Goal: Task Accomplishment & Management: Use online tool/utility

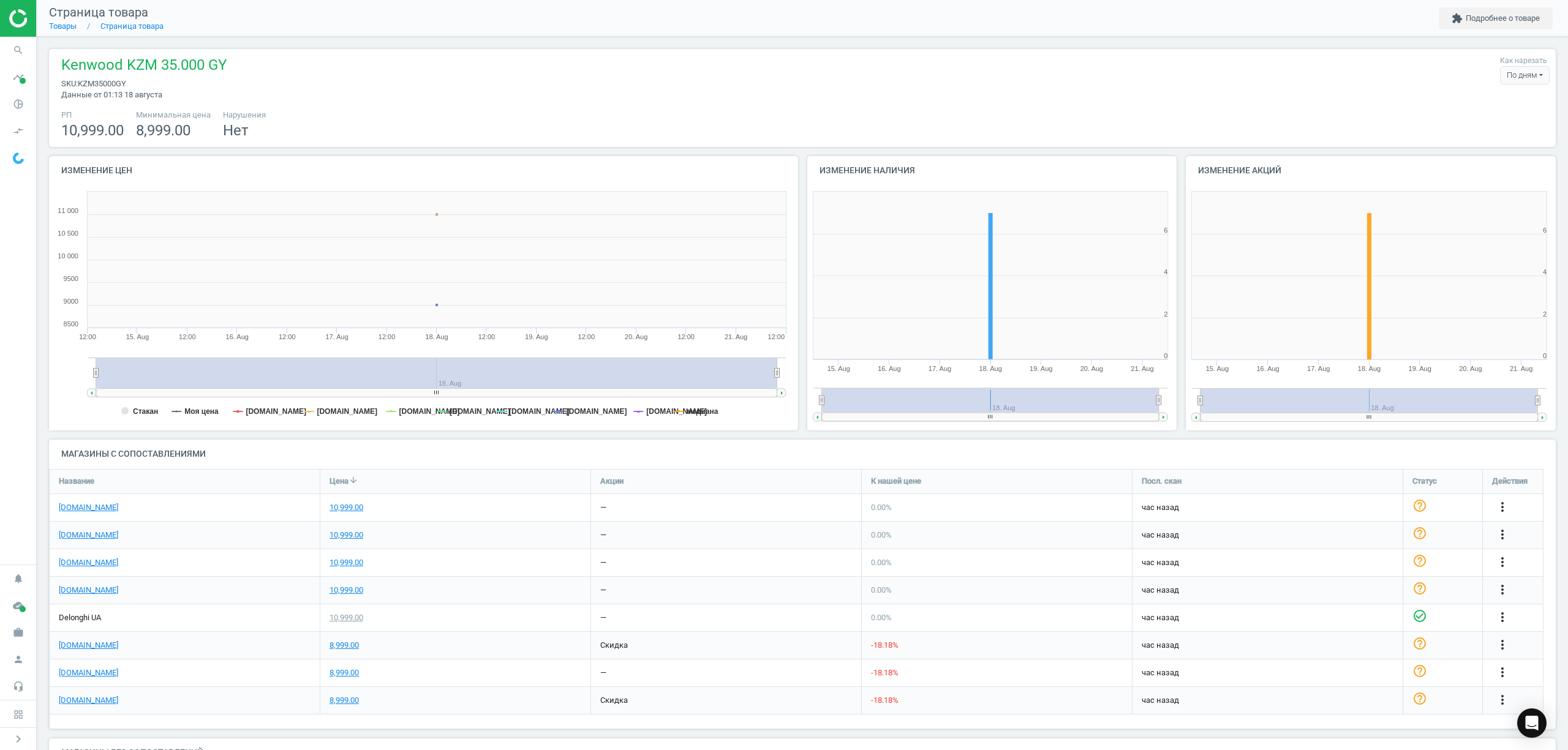
click at [472, 52] on div "Kenwood KZM 35.000 GY sku : KZM35000GY Данные от 01:13 18 августа Как нарезать …" at bounding box center [802, 98] width 1507 height 98
click at [13, 103] on icon "pie_chart_outlined" at bounding box center [18, 104] width 23 height 23
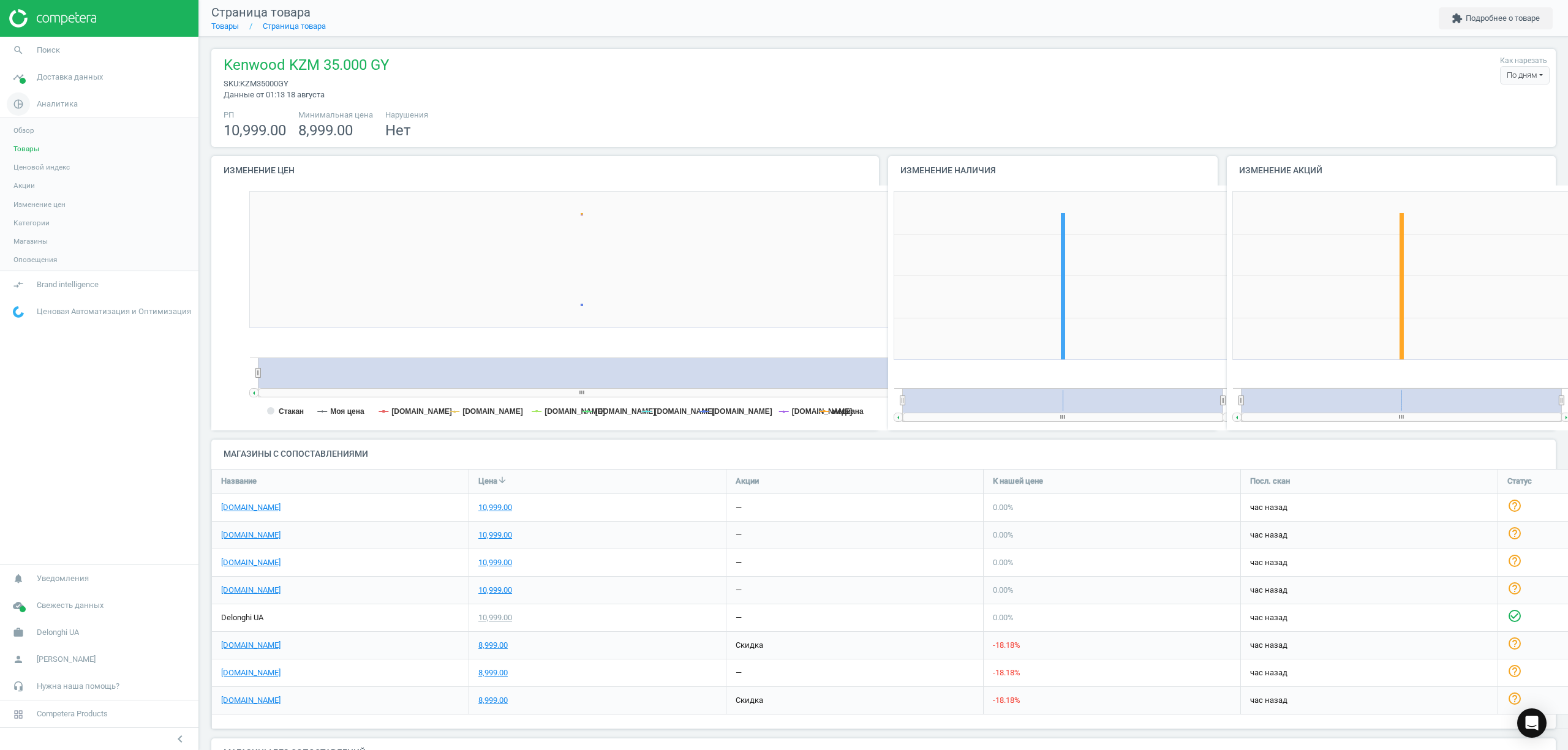
scroll to position [6, 6]
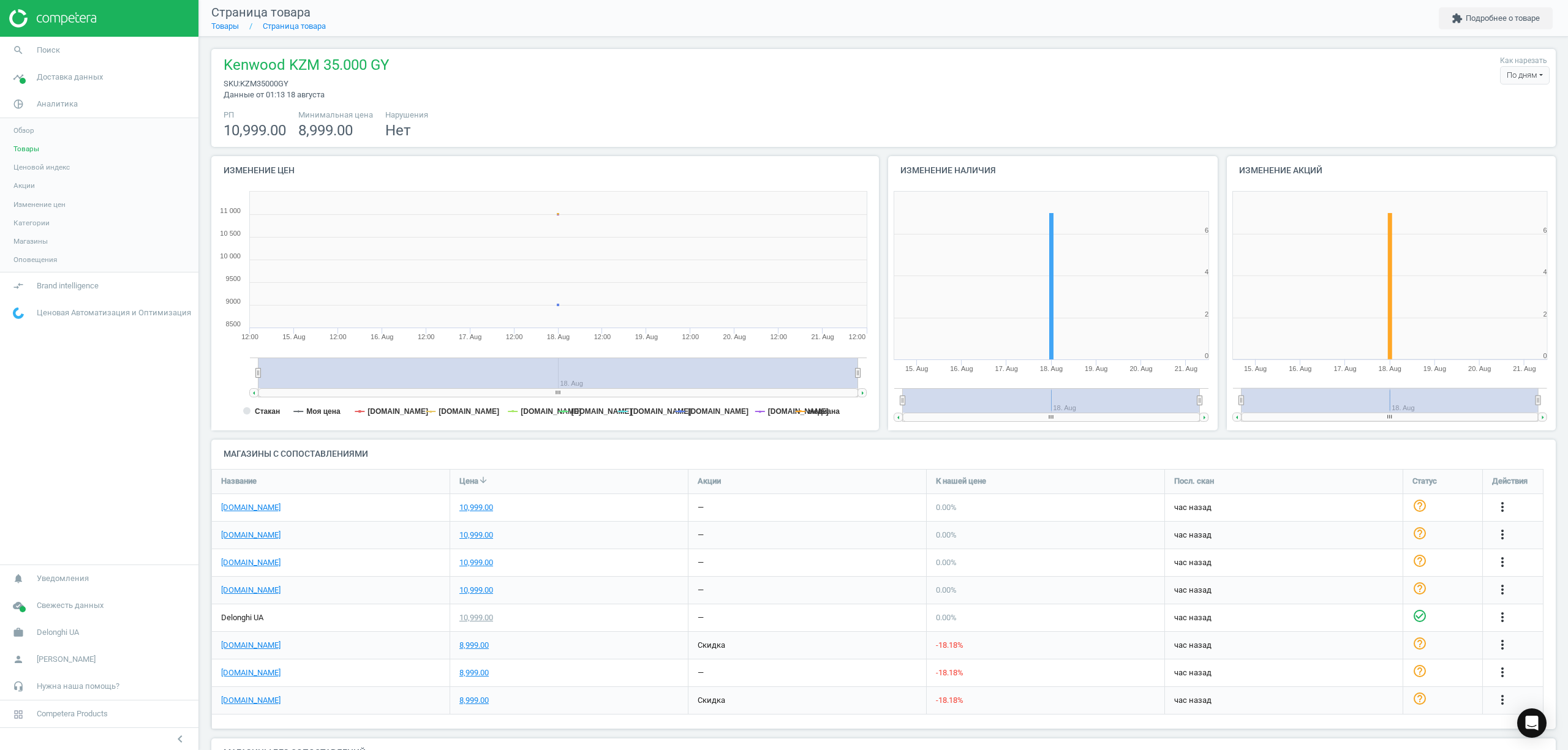
click at [40, 150] on link "Товары" at bounding box center [99, 149] width 199 height 18
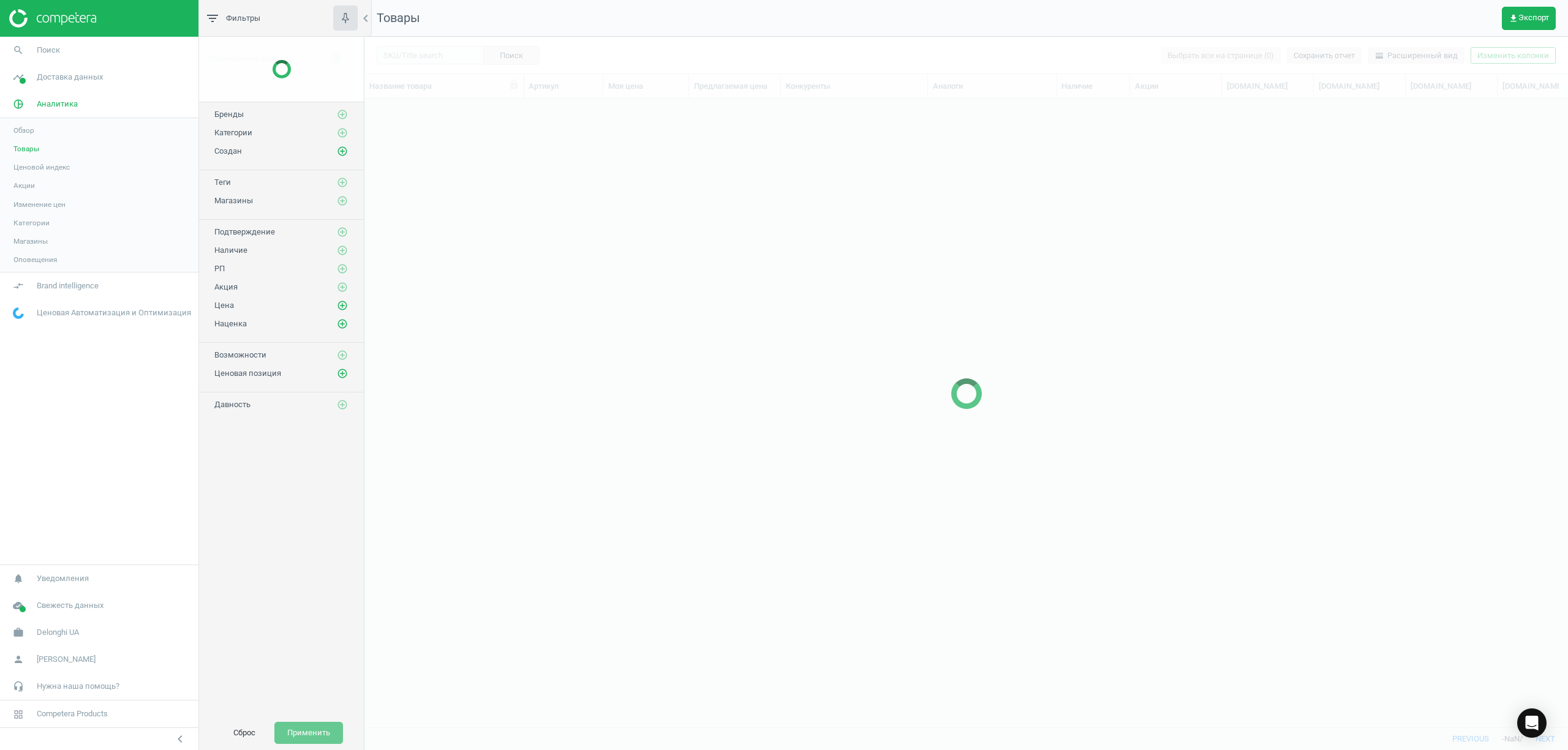
scroll to position [603, 1191]
click at [1503, 14] on button "get_app Экспорт" at bounding box center [1528, 18] width 54 height 23
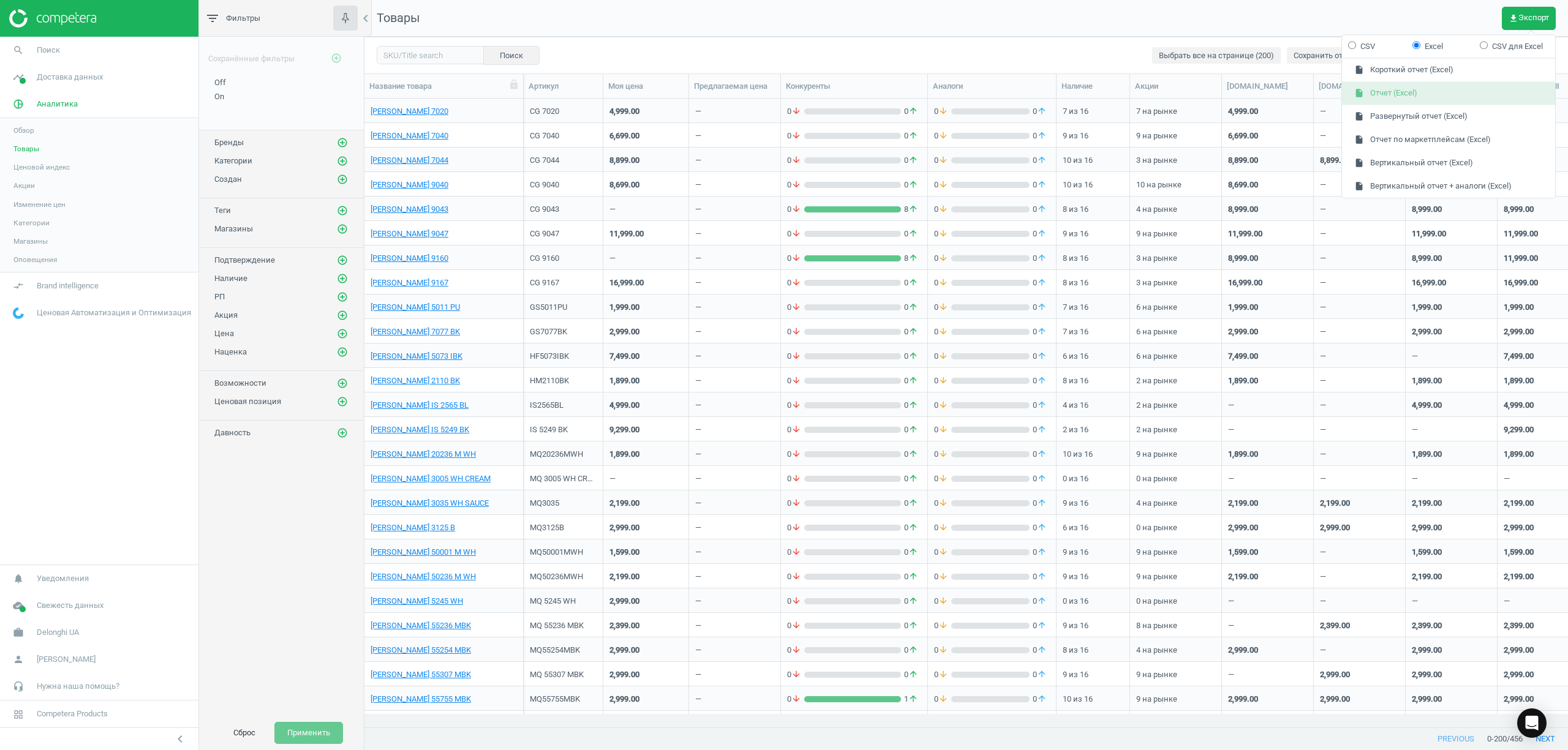
click at [1417, 96] on button "insert_drive_file Отчет (Excel)" at bounding box center [1448, 94] width 213 height 23
